Goal: Transaction & Acquisition: Download file/media

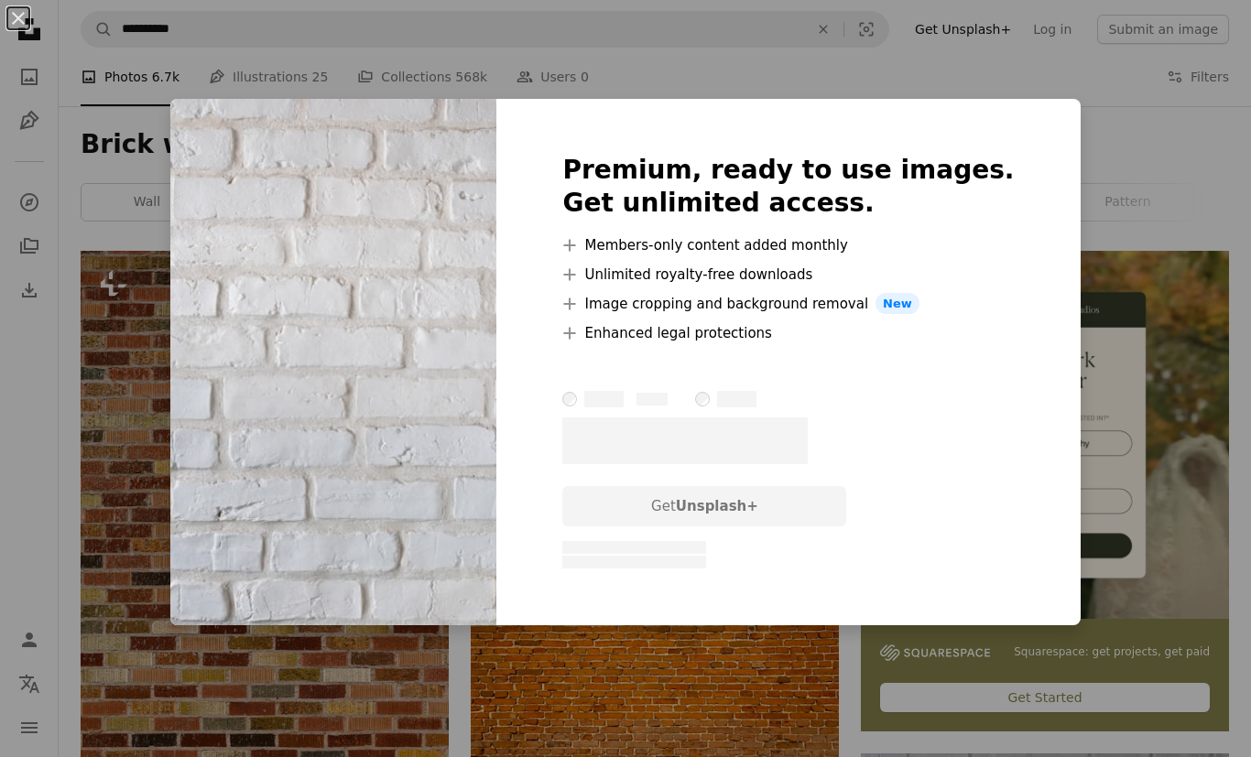
scroll to position [331, 0]
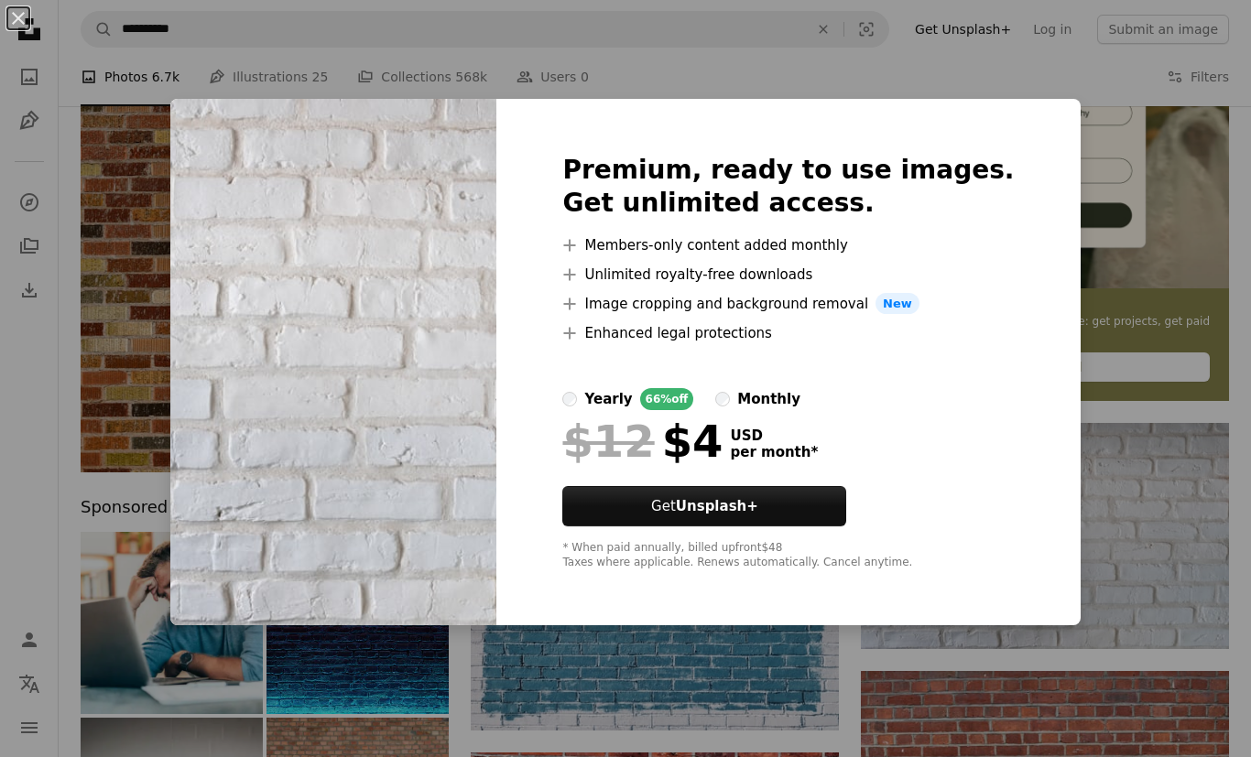
click at [1138, 519] on div "An X shape Premium, ready to use images. Get unlimited access. A plus sign Memb…" at bounding box center [625, 378] width 1251 height 757
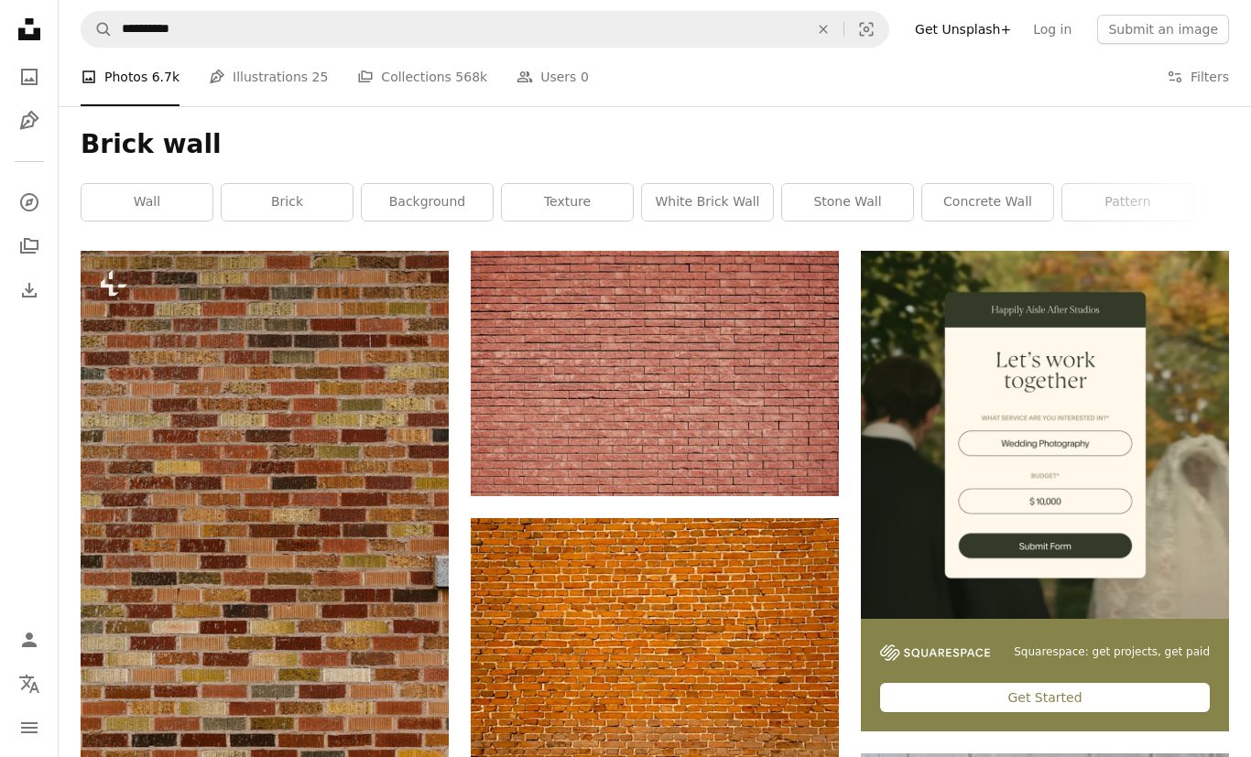
click at [314, 196] on link "brick" at bounding box center [287, 202] width 131 height 37
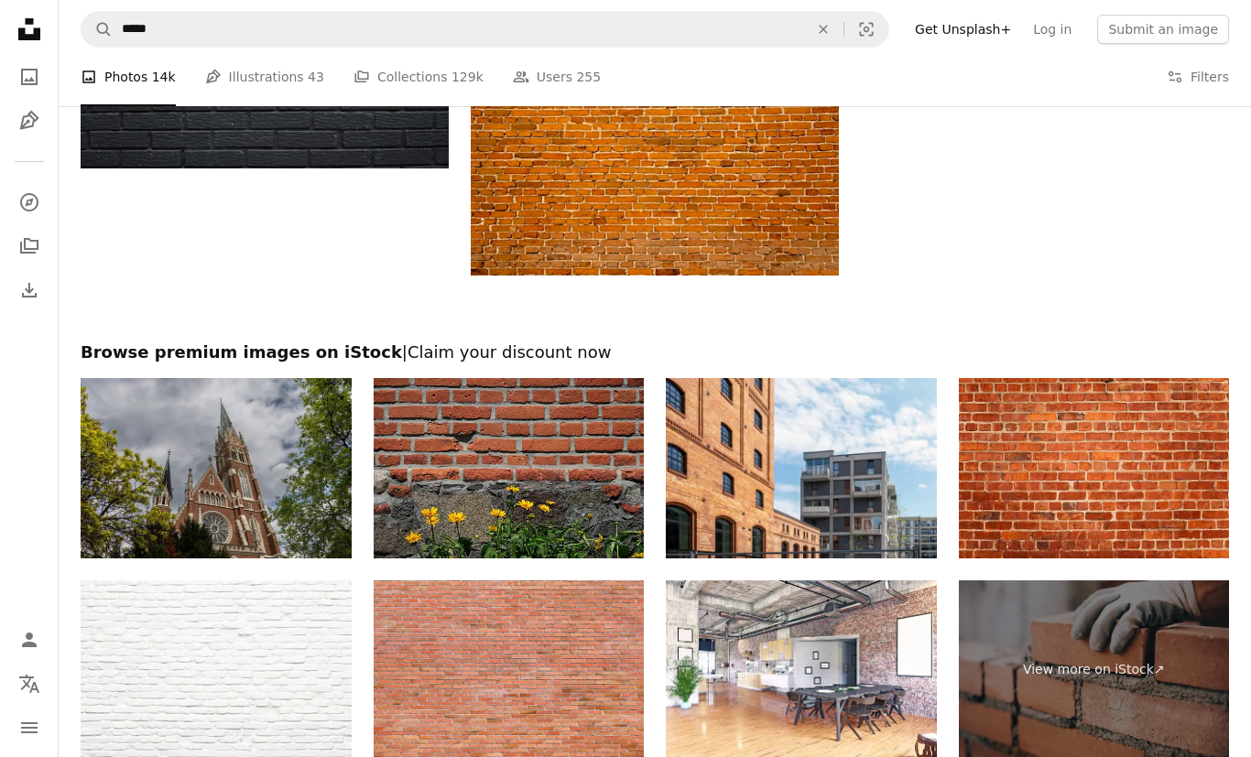
scroll to position [2923, 0]
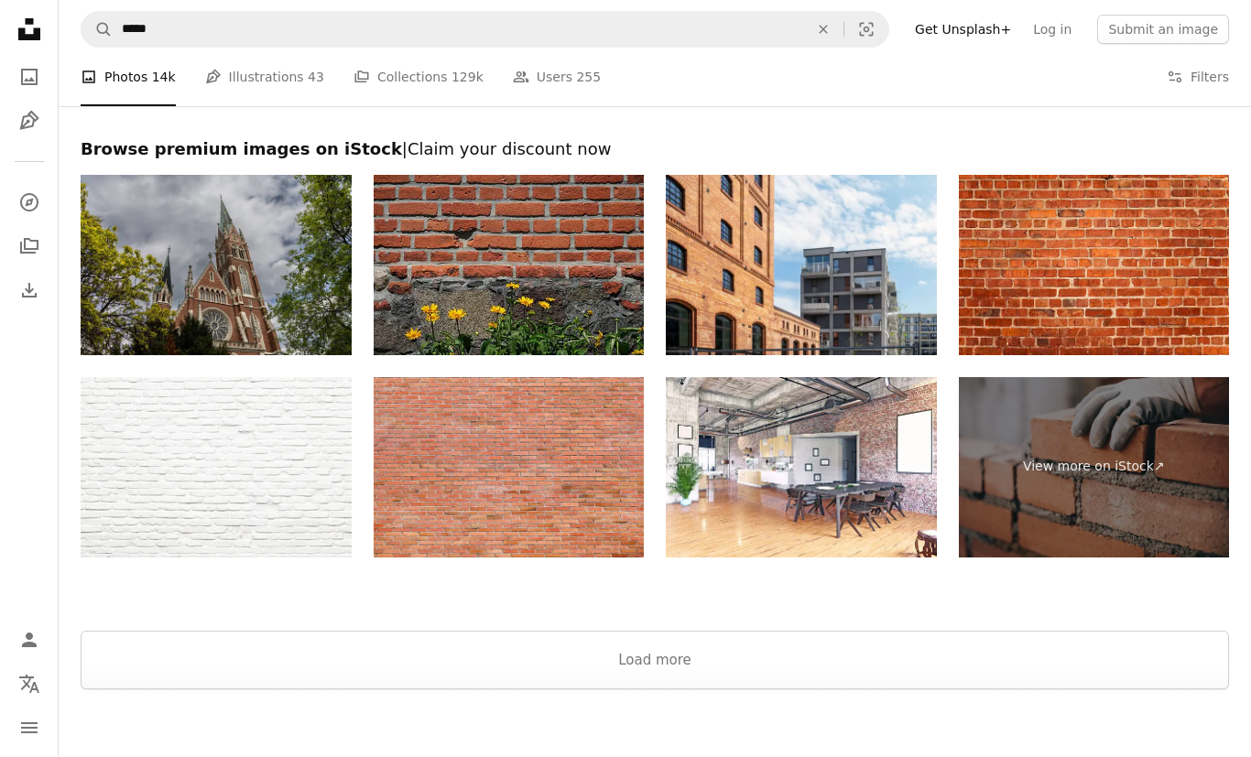
click at [688, 644] on button "Load more" at bounding box center [655, 660] width 1149 height 59
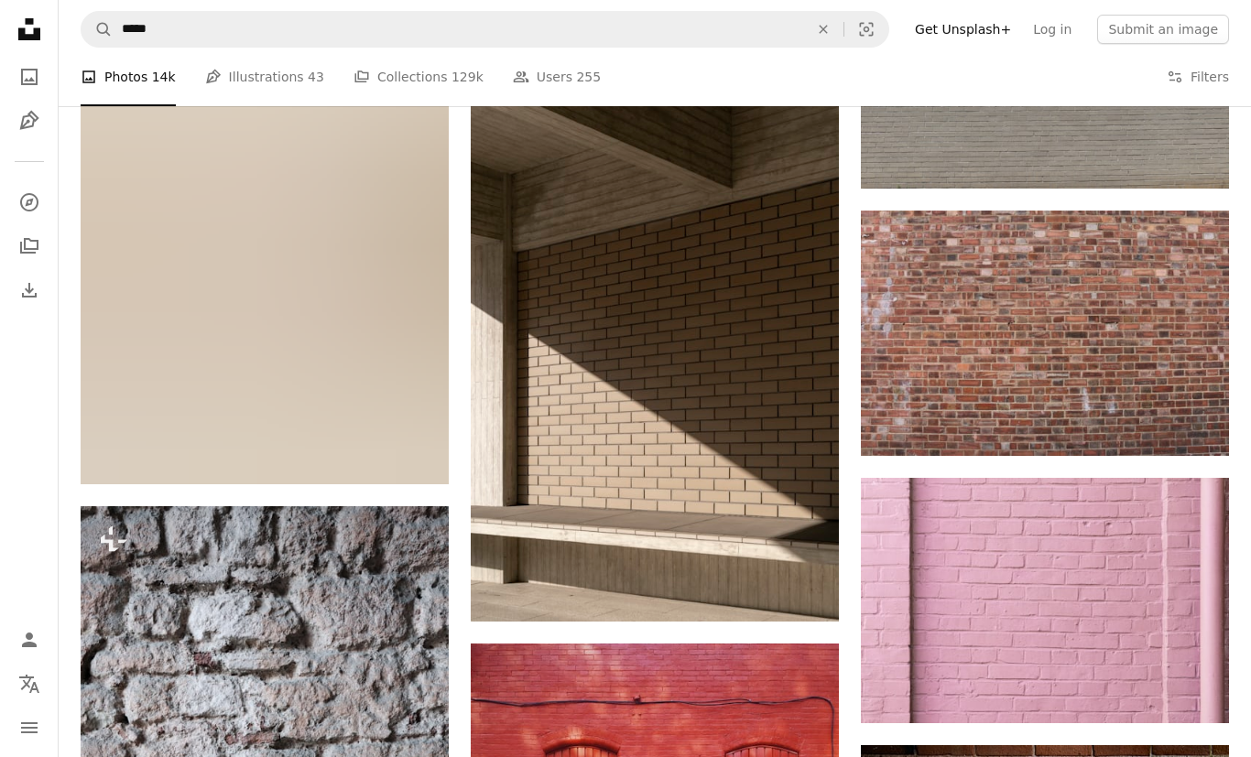
scroll to position [9362, 0]
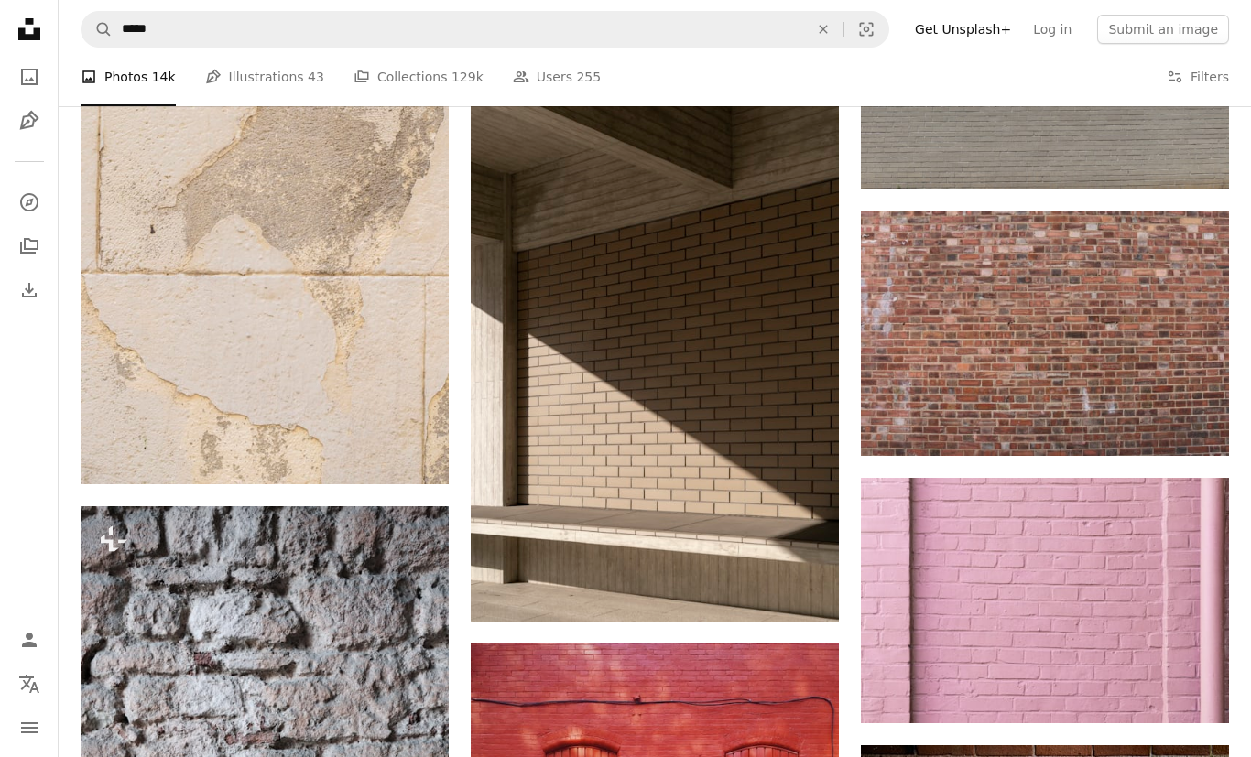
click at [1080, 613] on img at bounding box center [1045, 600] width 368 height 245
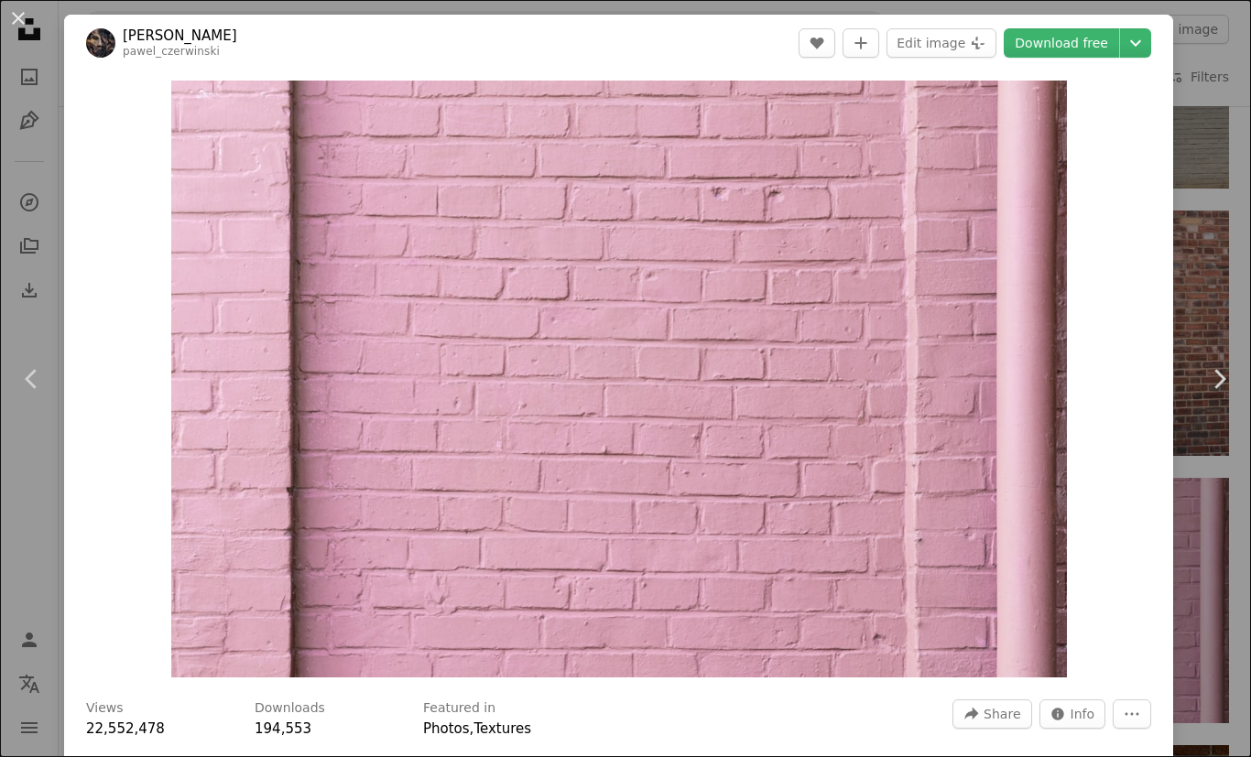
click at [1081, 54] on link "Download free" at bounding box center [1061, 42] width 115 height 29
